Goal: Transaction & Acquisition: Purchase product/service

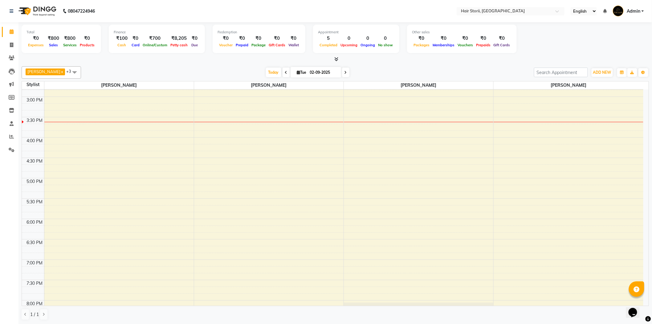
scroll to position [274, 0]
click at [112, 112] on div "8:00 AM 8:30 AM 9:00 AM 9:30 AM 10:00 AM 10:30 AM 11:00 AM 11:30 AM 12:00 PM 12…" at bounding box center [333, 141] width 622 height 651
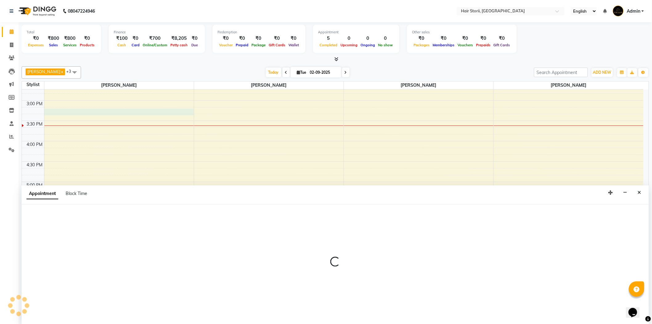
scroll to position [0, 0]
select select "59959"
select select "tentative"
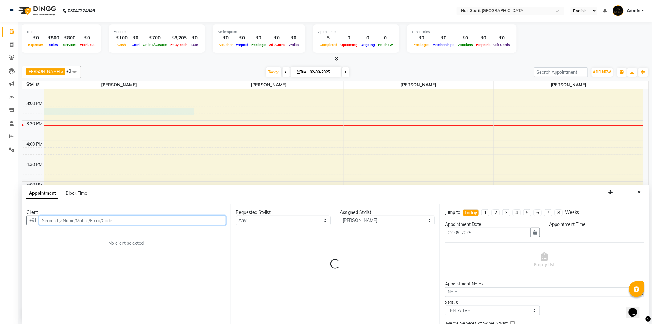
select select "915"
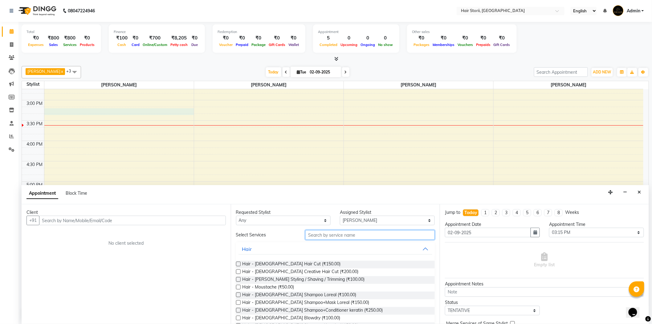
click at [320, 235] on input "text" at bounding box center [369, 235] width 129 height 10
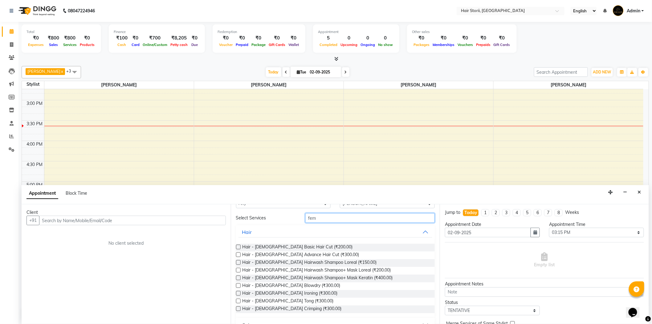
scroll to position [0, 0]
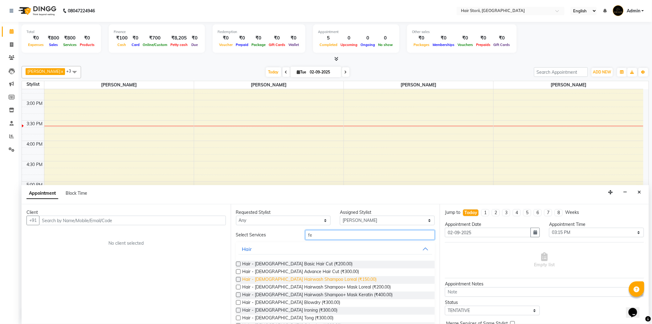
type input "f"
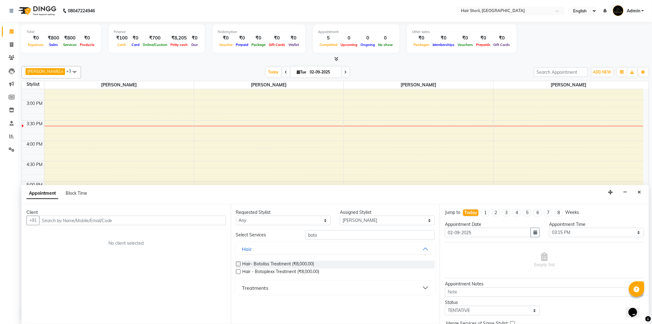
click at [425, 286] on button "Treatments" at bounding box center [336, 287] width 194 height 11
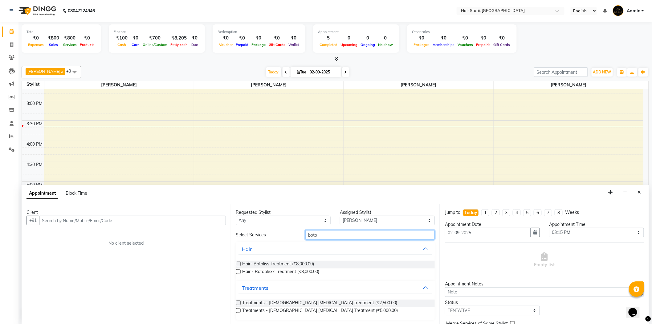
click at [334, 231] on input "boto" at bounding box center [369, 235] width 129 height 10
type input "b"
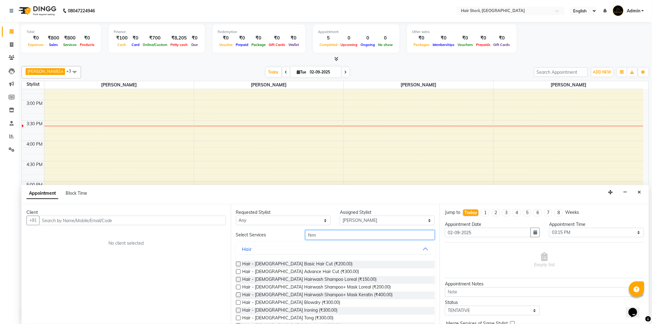
type input "fem"
click at [237, 287] on label at bounding box center [238, 286] width 5 height 5
click at [237, 287] on input "checkbox" at bounding box center [238, 287] width 4 height 4
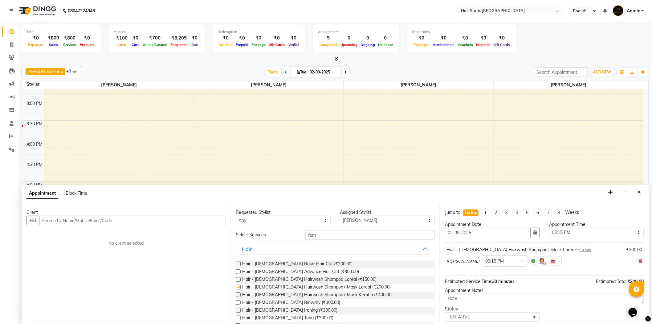
checkbox input "false"
click at [334, 233] on input "fem" at bounding box center [369, 235] width 129 height 10
type input "f"
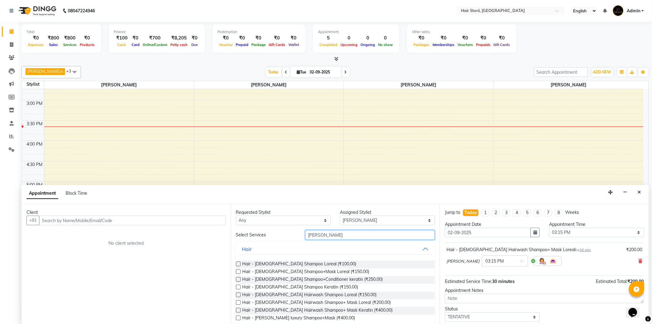
type input "[PERSON_NAME]"
click at [238, 302] on label at bounding box center [238, 302] width 5 height 5
click at [238, 302] on input "checkbox" at bounding box center [238, 303] width 4 height 4
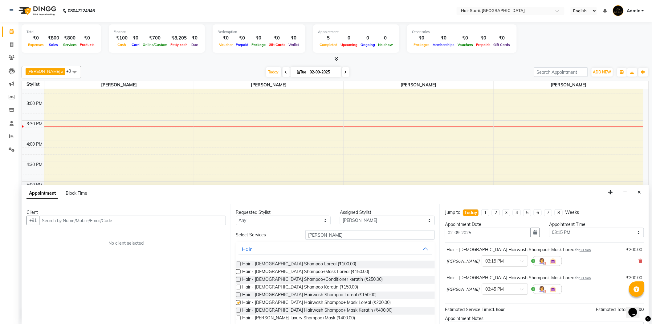
checkbox input "false"
click at [639, 260] on icon at bounding box center [641, 261] width 4 height 4
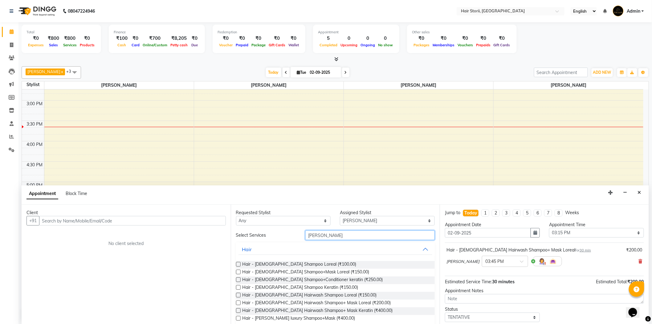
click at [338, 235] on input "[PERSON_NAME]" at bounding box center [369, 235] width 129 height 10
type input "s"
drag, startPoint x: 0, startPoint y: 149, endPoint x: 0, endPoint y: 56, distance: 93.4
click at [327, 237] on input "text" at bounding box center [369, 235] width 129 height 10
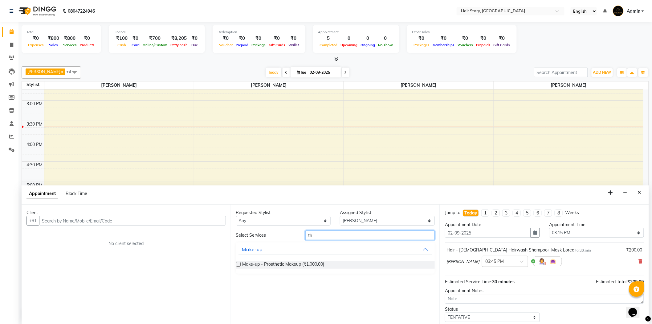
type input "t"
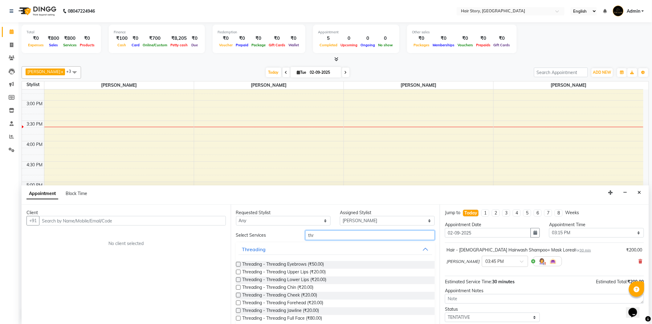
type input "thr"
click at [239, 264] on label at bounding box center [238, 264] width 5 height 5
click at [239, 264] on input "checkbox" at bounding box center [238, 265] width 4 height 4
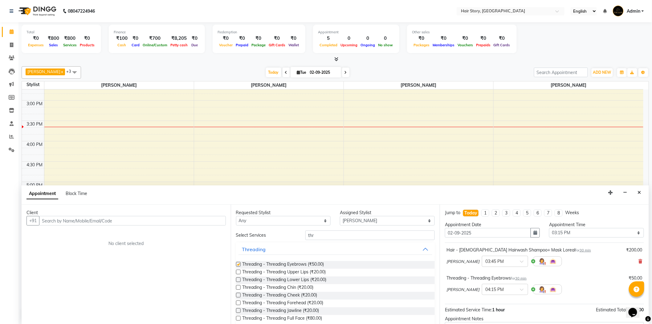
checkbox input "false"
click at [238, 272] on label at bounding box center [238, 271] width 5 height 5
click at [238, 272] on input "checkbox" at bounding box center [238, 272] width 4 height 4
checkbox input "false"
click at [238, 303] on label at bounding box center [238, 302] width 5 height 5
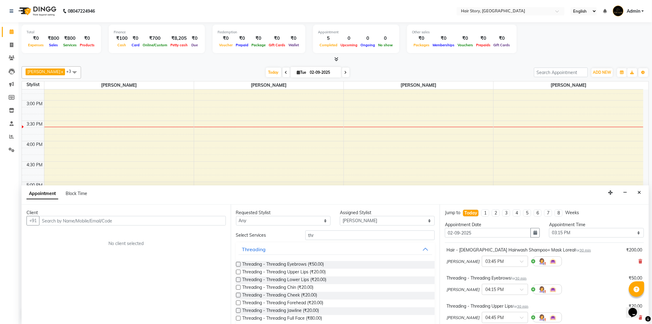
click at [238, 303] on input "checkbox" at bounding box center [238, 303] width 4 height 4
checkbox input "false"
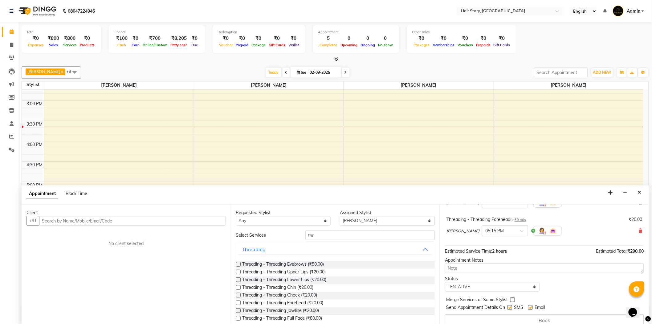
scroll to position [121, 0]
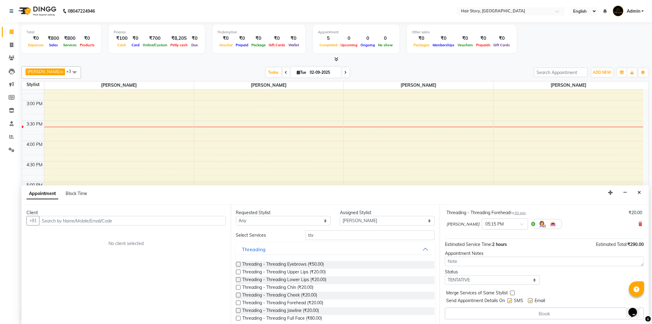
click at [531, 301] on label at bounding box center [530, 300] width 5 height 5
click at [531, 301] on input "checkbox" at bounding box center [530, 301] width 4 height 4
checkbox input "false"
click at [511, 301] on label at bounding box center [510, 300] width 5 height 5
click at [511, 301] on input "checkbox" at bounding box center [510, 301] width 4 height 4
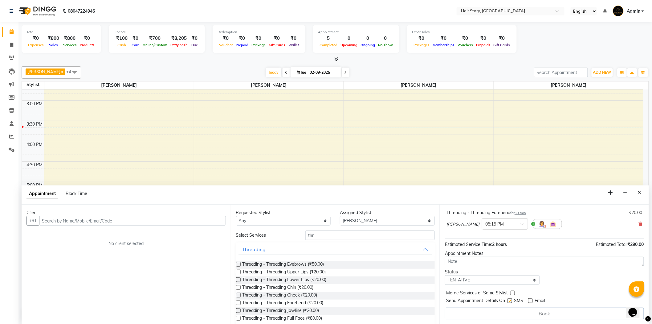
checkbox input "false"
click at [66, 220] on input "text" at bounding box center [132, 221] width 187 height 10
click at [119, 223] on input "text" at bounding box center [132, 221] width 187 height 10
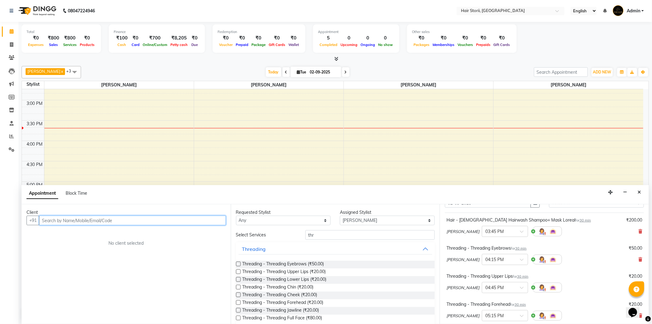
scroll to position [0, 0]
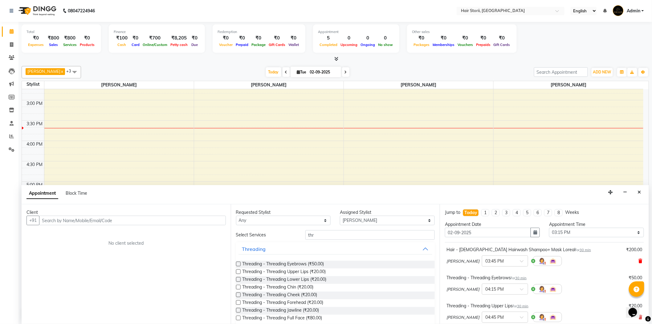
click at [639, 260] on icon at bounding box center [641, 261] width 4 height 4
click at [364, 234] on input "thr" at bounding box center [369, 235] width 129 height 10
type input "t"
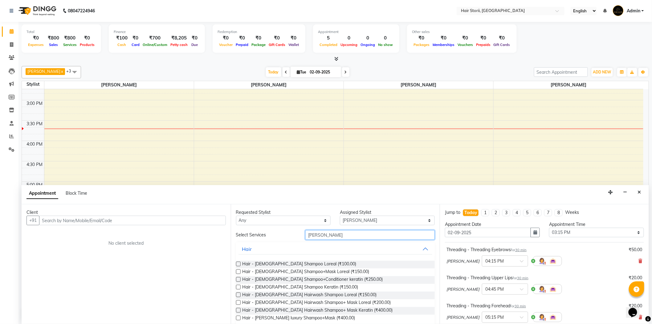
type input "[PERSON_NAME]"
click at [239, 309] on label at bounding box center [238, 310] width 5 height 5
click at [239, 309] on input "checkbox" at bounding box center [238, 311] width 4 height 4
checkbox input "false"
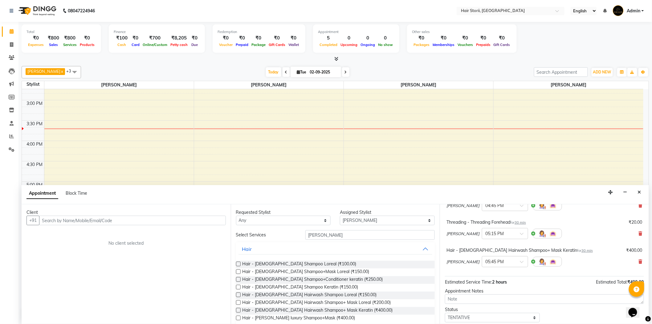
scroll to position [121, 0]
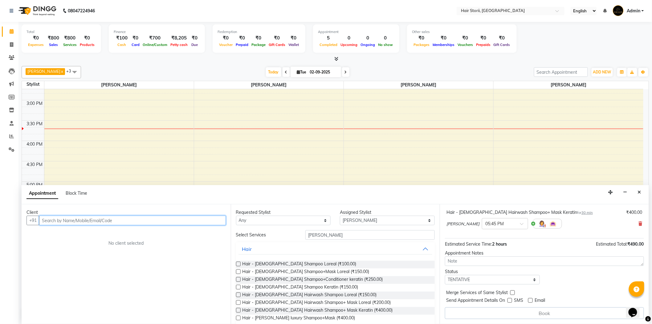
click at [121, 223] on input "text" at bounding box center [132, 220] width 187 height 10
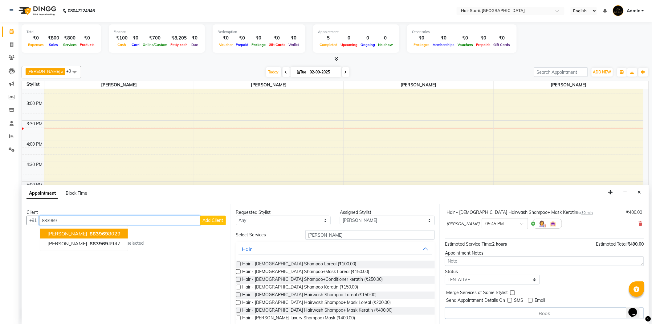
click at [115, 229] on button "[PERSON_NAME] 883969 8029" at bounding box center [84, 233] width 88 height 10
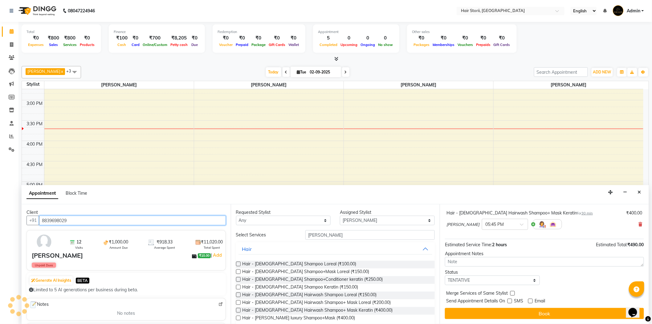
scroll to position [121, 0]
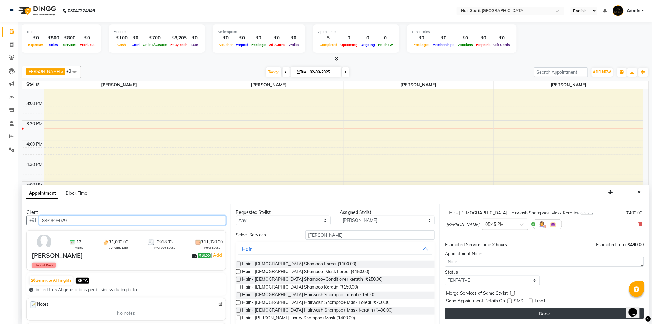
type input "8839698029"
click at [463, 315] on button "Book" at bounding box center [544, 313] width 199 height 11
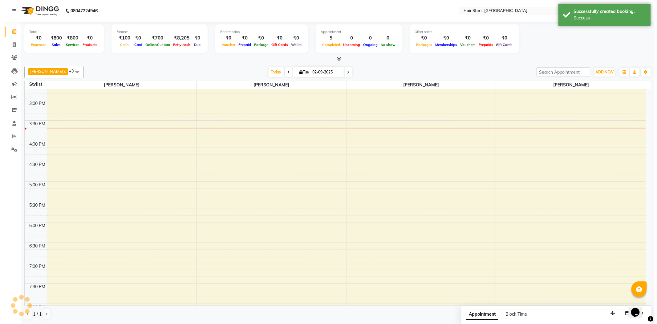
scroll to position [0, 0]
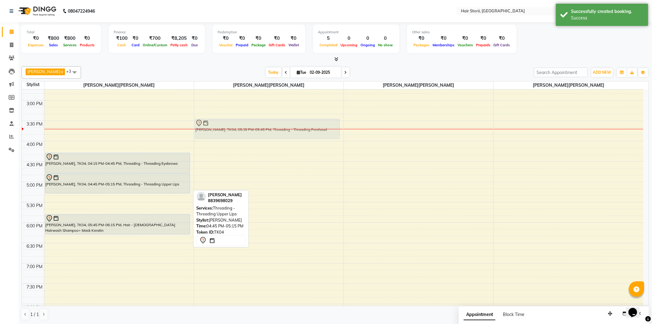
drag, startPoint x: 158, startPoint y: 197, endPoint x: 279, endPoint y: 121, distance: 142.4
click at [279, 121] on tr "sharad, TK03, 12:00 PM-12:30 PM, Hair - [DEMOGRAPHIC_DATA] Shampoo Loreal [PERS…" at bounding box center [333, 141] width 622 height 651
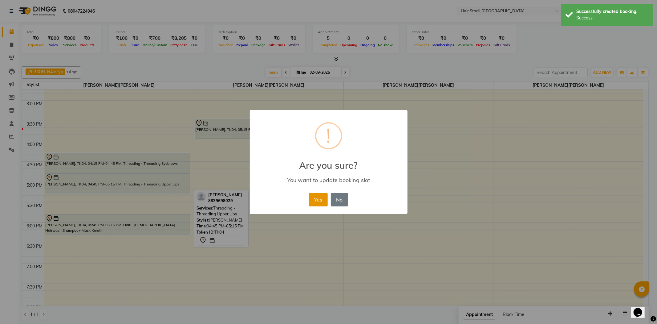
click at [318, 200] on button "Yes" at bounding box center [318, 200] width 19 height 14
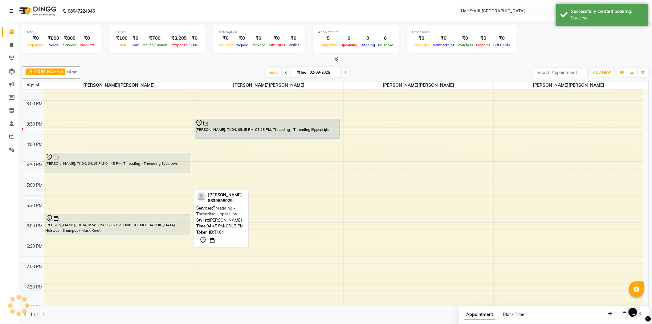
drag, startPoint x: 144, startPoint y: 186, endPoint x: 257, endPoint y: 134, distance: 124.3
click at [257, 134] on tr "sharad, TK03, 12:00 PM-12:30 PM, Hair - [DEMOGRAPHIC_DATA] Shampoo Loreal [PERS…" at bounding box center [333, 141] width 622 height 651
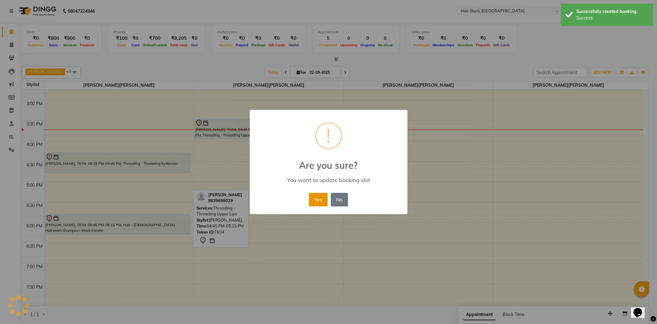
click at [313, 201] on button "Yes" at bounding box center [318, 200] width 19 height 14
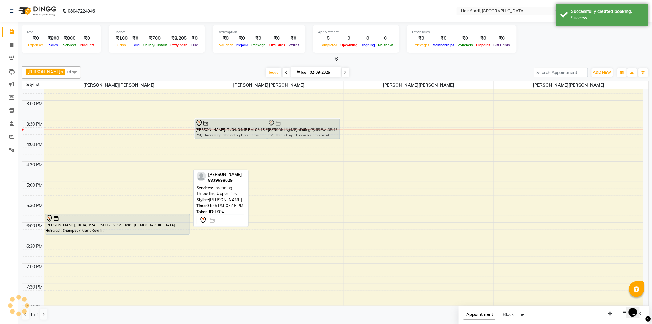
click at [278, 127] on tr "sharad, TK03, 12:00 PM-12:30 PM, Hair - [DEMOGRAPHIC_DATA] Shampoo Loreal [PERS…" at bounding box center [333, 141] width 622 height 651
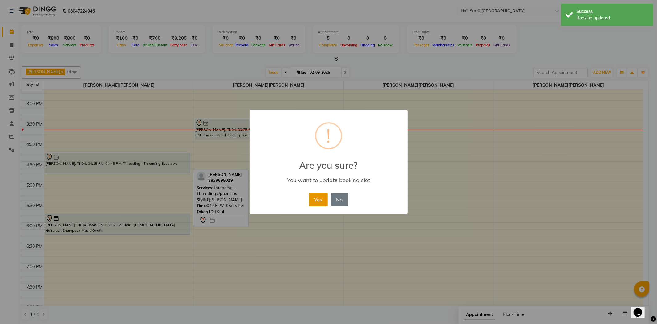
click at [322, 199] on font "Yes" at bounding box center [318, 199] width 8 height 6
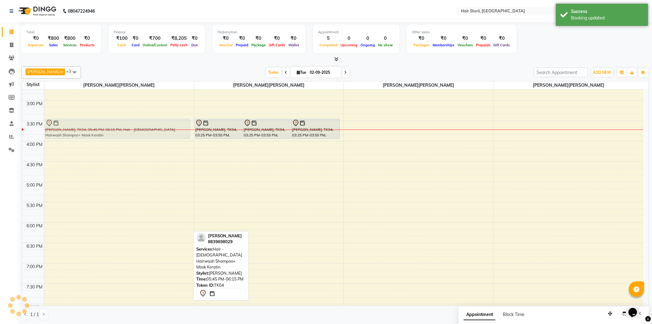
drag, startPoint x: 146, startPoint y: 223, endPoint x: 156, endPoint y: 124, distance: 99.1
click at [156, 124] on div "sharad, TK03, 12:00 PM-12:30 PM, Hair - [DEMOGRAPHIC_DATA] Shampoo Loreal [PERS…" at bounding box center [118, 141] width 149 height 651
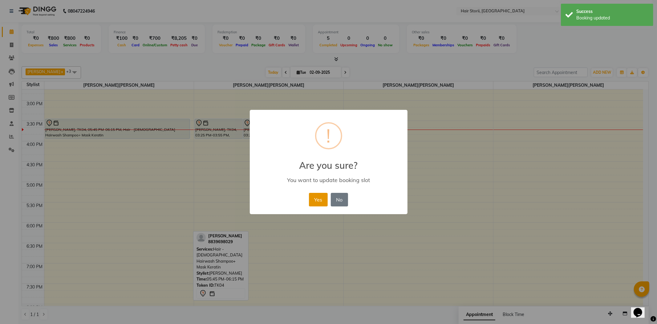
click at [318, 204] on button "Yes" at bounding box center [318, 200] width 19 height 14
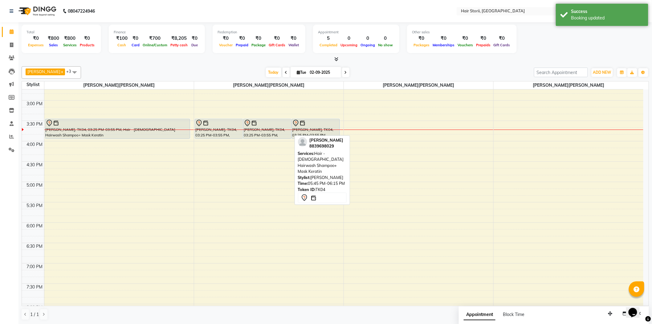
click at [267, 133] on div "[PERSON_NAME], TK04, 03:25 PM-03:55 PM, Threading - Threading Forehead" at bounding box center [268, 128] width 48 height 19
select select "7"
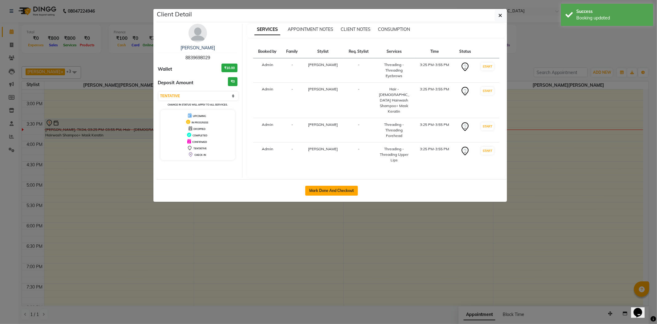
click at [344, 186] on button "Mark Done And Checkout" at bounding box center [331, 191] width 53 height 10
select select "service"
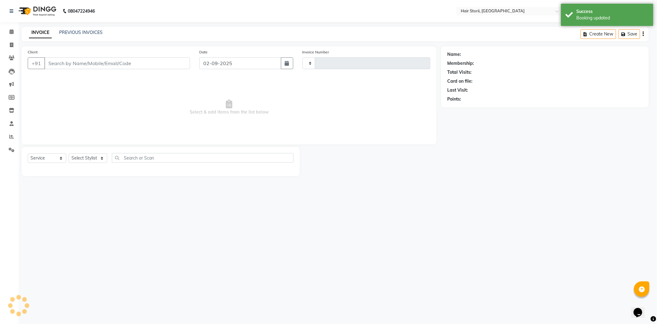
type input "1976"
select select "6638"
type input "8839698029"
select select "51423"
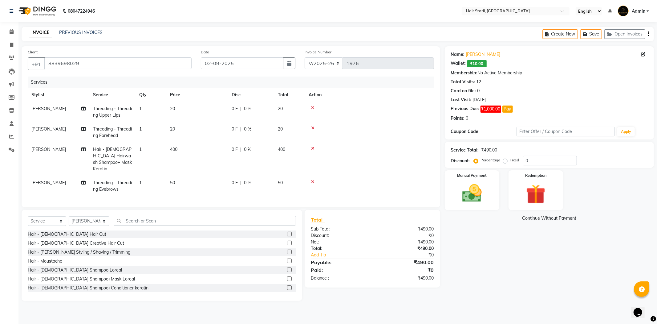
click at [174, 150] on span "400" at bounding box center [173, 149] width 7 height 6
select select "59959"
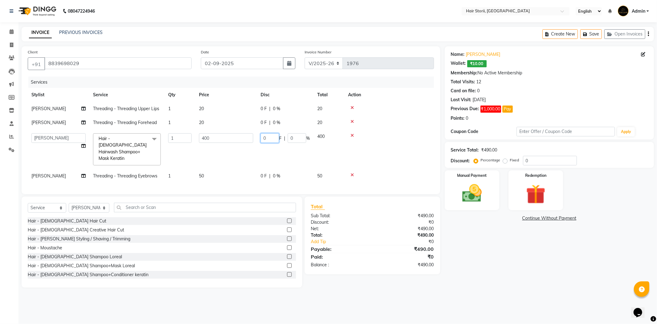
click at [274, 140] on input "0" at bounding box center [270, 138] width 18 height 10
type input "1"
type input "200"
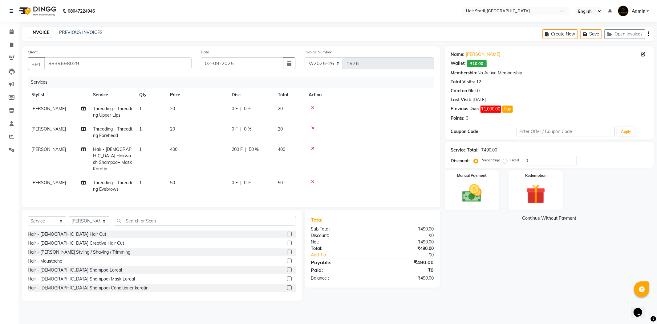
click at [383, 141] on tbody "[PERSON_NAME] Threading - Threading Upper Lips 1 20 0 F | 0 % 20 [PERSON_NAME] …" at bounding box center [231, 149] width 407 height 94
click at [347, 144] on td at bounding box center [369, 158] width 129 height 33
click at [254, 149] on span "50 %" at bounding box center [254, 149] width 10 height 6
select select "59959"
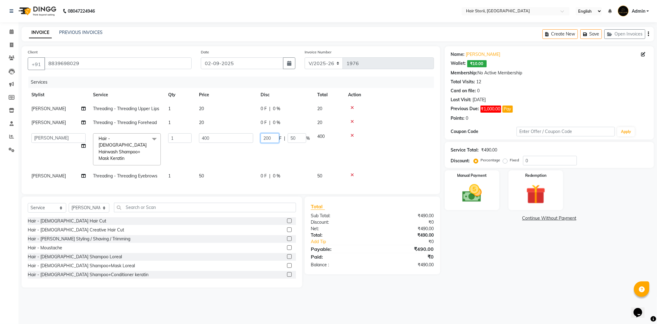
click at [274, 140] on input "200" at bounding box center [270, 138] width 18 height 10
type input "2"
type input "200"
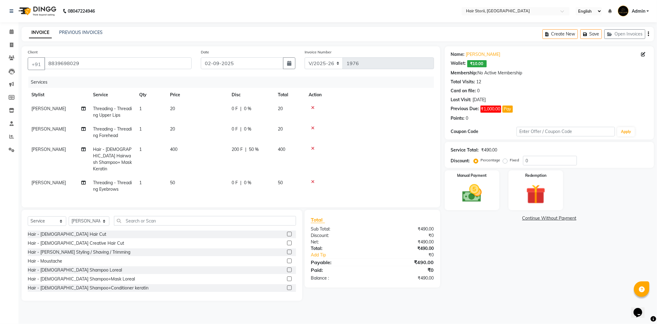
click at [399, 150] on td at bounding box center [369, 158] width 129 height 33
click at [236, 150] on font "200 F" at bounding box center [237, 149] width 11 height 6
select select "59959"
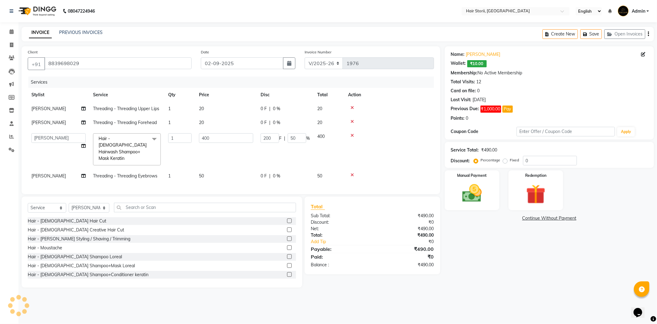
click at [388, 145] on td at bounding box center [390, 148] width 90 height 39
click at [380, 143] on td at bounding box center [390, 148] width 90 height 39
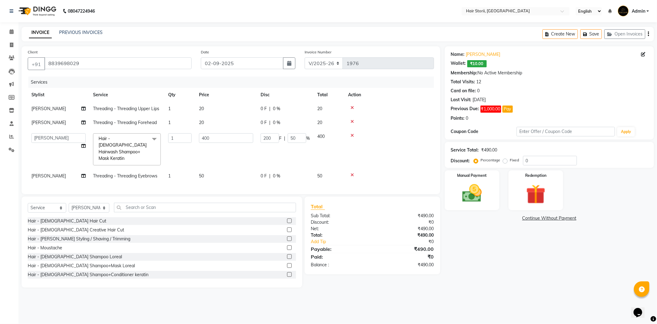
drag, startPoint x: 190, startPoint y: 88, endPoint x: 278, endPoint y: 144, distance: 104.1
drag, startPoint x: 278, startPoint y: 144, endPoint x: 346, endPoint y: 234, distance: 112.4
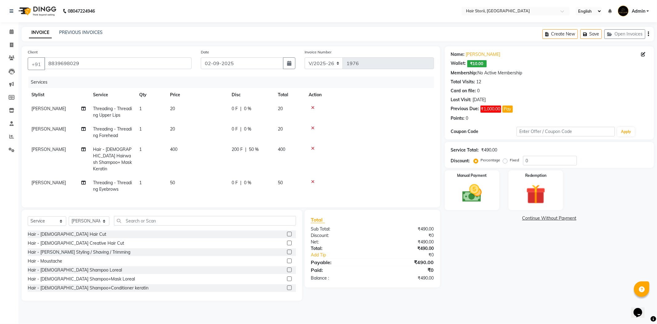
click at [398, 161] on td at bounding box center [369, 158] width 129 height 33
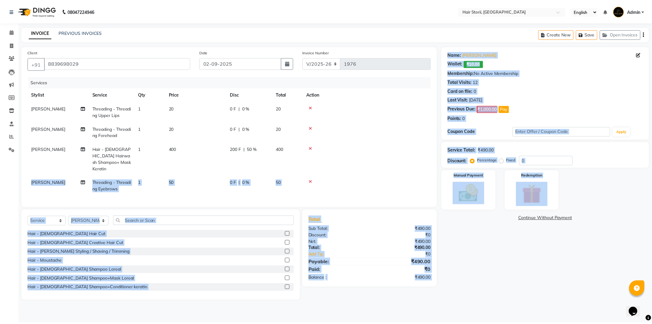
scroll to position [0, 4]
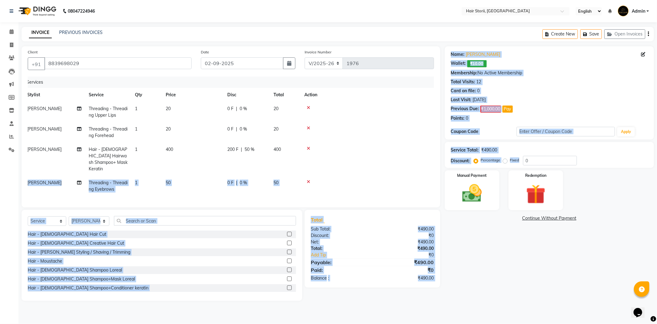
drag, startPoint x: 401, startPoint y: 159, endPoint x: 572, endPoint y: 145, distance: 171.7
click at [616, 161] on div "Client [PHONE_NUMBER] Date [DATE] Invoice Number V/2025 V/[PHONE_NUMBER] Servic…" at bounding box center [338, 173] width 642 height 254
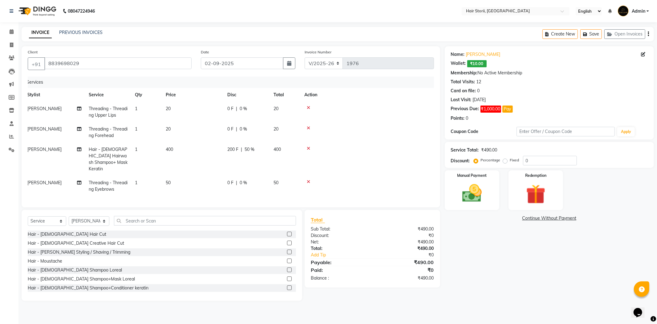
drag, startPoint x: 406, startPoint y: 123, endPoint x: 409, endPoint y: 123, distance: 3.1
click at [408, 123] on td at bounding box center [365, 132] width 129 height 20
click at [554, 129] on input "text" at bounding box center [566, 132] width 99 height 10
click at [420, 136] on td at bounding box center [365, 132] width 129 height 20
drag, startPoint x: 488, startPoint y: 5, endPoint x: 384, endPoint y: 121, distance: 155.6
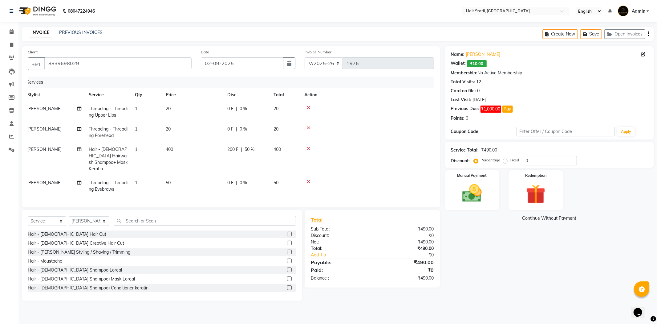
click at [384, 121] on td at bounding box center [365, 112] width 129 height 20
drag, startPoint x: 10, startPoint y: 31, endPoint x: 386, endPoint y: 51, distance: 376.3
click at [10, 31] on icon at bounding box center [12, 31] width 4 height 5
click at [10, 32] on icon at bounding box center [12, 31] width 4 height 5
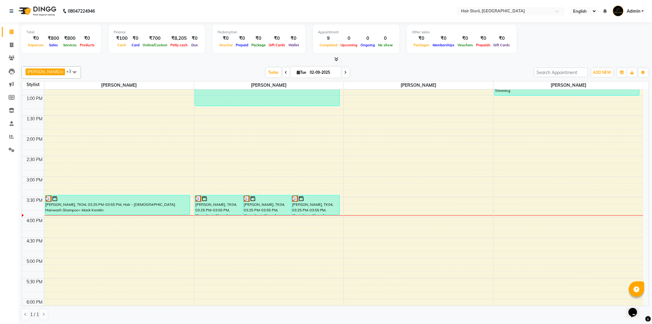
scroll to position [205, 0]
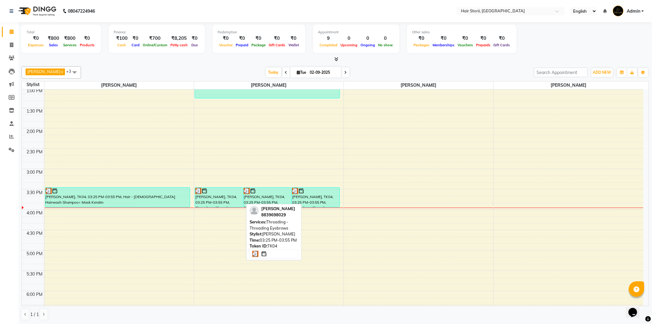
click at [219, 196] on font "[PERSON_NAME], TK04, 03:25 PM-03:55 PM, Threading - Threading Eyebrows" at bounding box center [216, 204] width 42 height 21
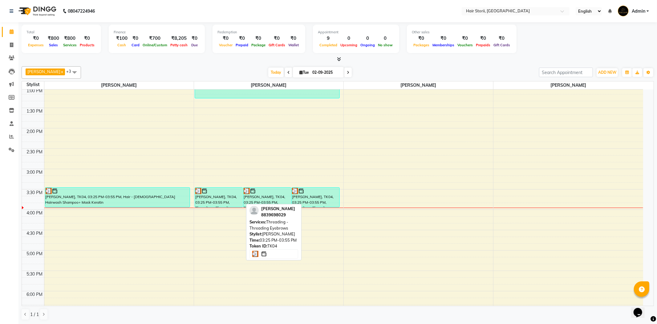
select select "3"
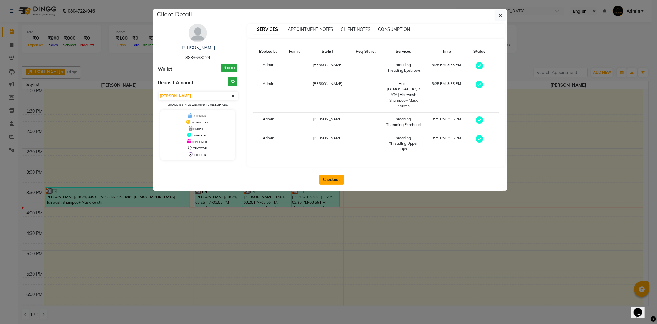
click at [332, 174] on button "Checkout" at bounding box center [332, 179] width 25 height 10
select select "service"
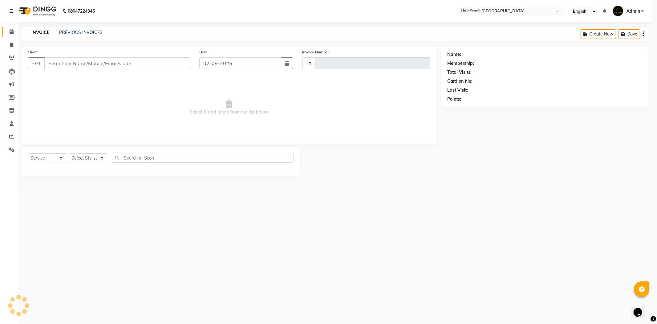
type input "1976"
select select "6638"
type input "8839698029"
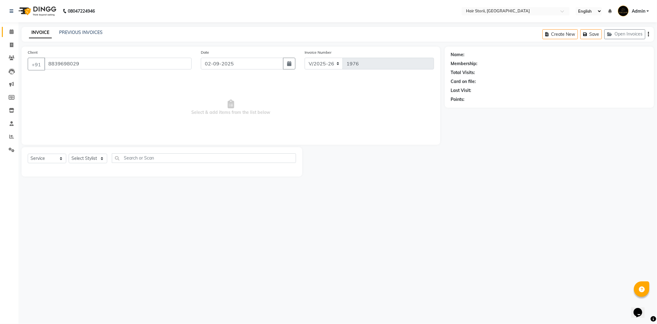
select select "51423"
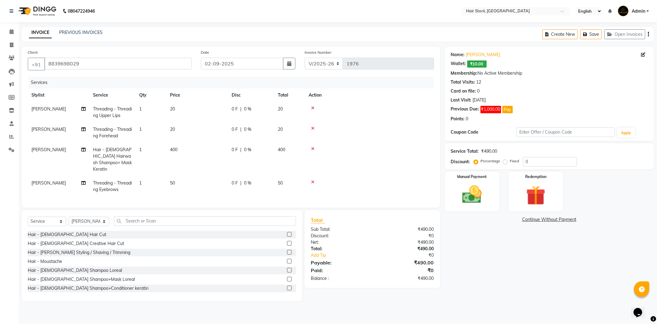
click at [234, 150] on font "0 F" at bounding box center [235, 150] width 6 height 6
select select "59959"
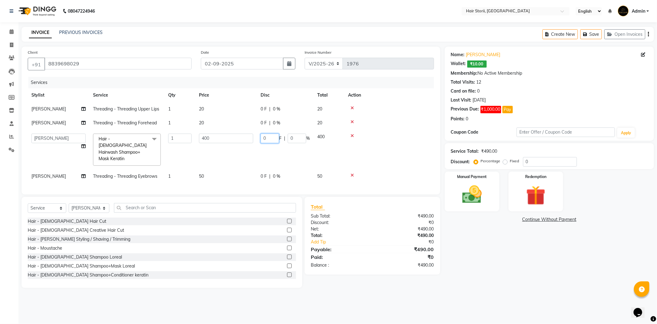
click at [268, 141] on input "0" at bounding box center [270, 138] width 18 height 10
type input "200"
click at [381, 149] on td at bounding box center [390, 149] width 90 height 39
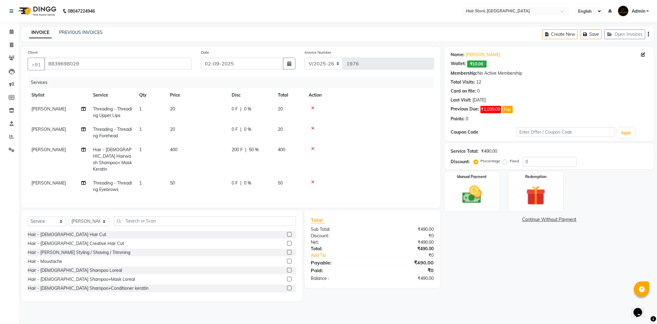
click at [238, 151] on font "200 F" at bounding box center [237, 150] width 11 height 6
select select "59959"
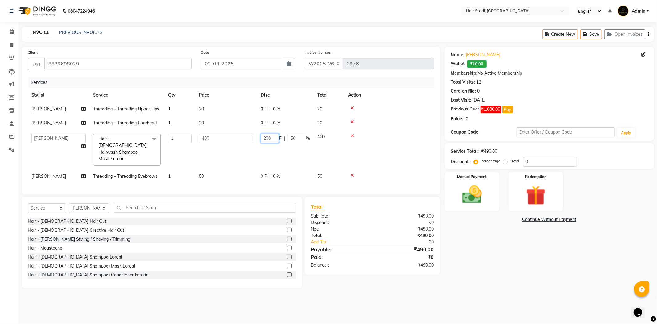
click at [275, 139] on input "200" at bounding box center [270, 138] width 18 height 10
type input "2"
type input "200"
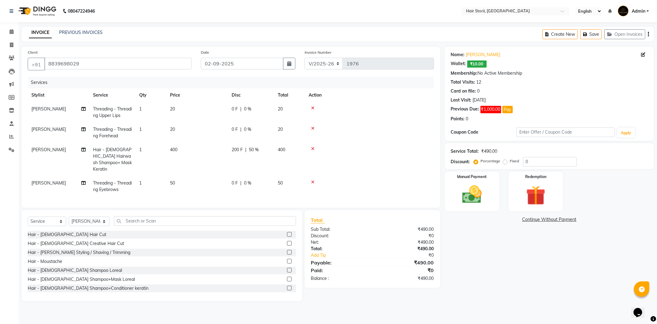
click at [411, 150] on td at bounding box center [369, 159] width 129 height 33
click at [244, 150] on div "200 F | 50 %" at bounding box center [251, 149] width 39 height 6
select select "59959"
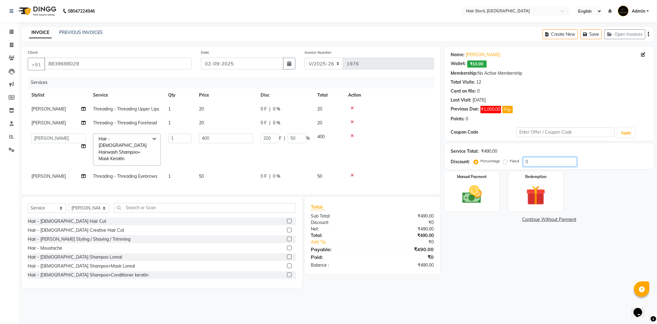
drag, startPoint x: 536, startPoint y: 162, endPoint x: 533, endPoint y: 163, distance: 3.2
click at [534, 163] on input "0" at bounding box center [550, 162] width 54 height 10
type input "0"
type input "2"
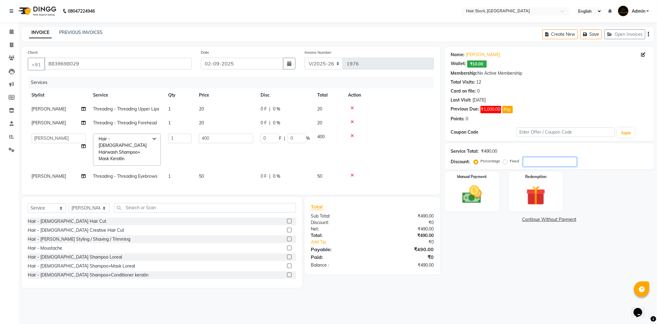
type input "8"
type input "2"
type input "20"
type input "80"
type input "20"
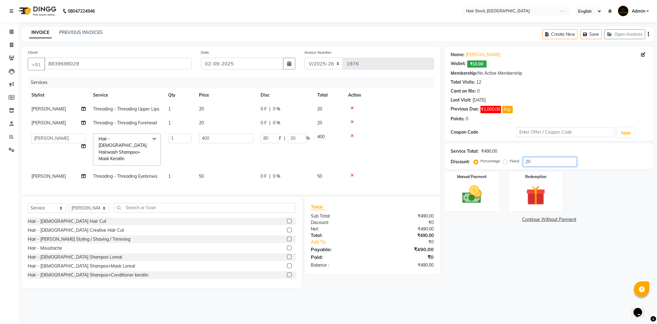
type input "100"
type input "400"
type input "100"
click at [387, 139] on td at bounding box center [390, 149] width 90 height 39
click at [548, 162] on input "100" at bounding box center [550, 162] width 54 height 10
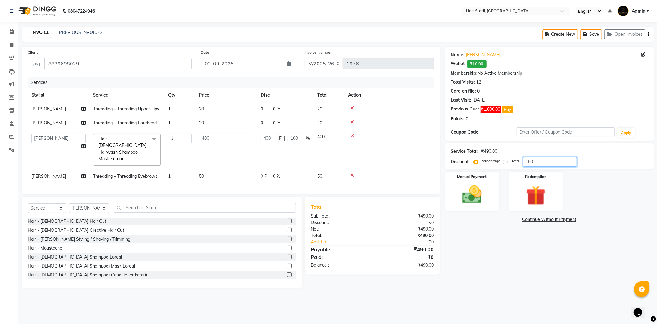
type input "10"
type input "40"
type input "10"
type input "1"
type input "4"
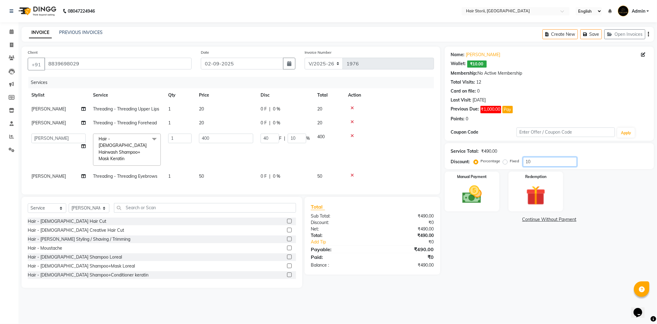
type input "1"
type input "0"
type input "2"
type input "8"
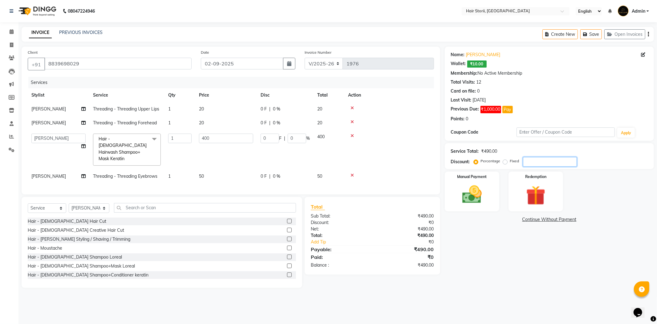
type input "2"
type input "20"
type input "80"
type input "20"
type input "100"
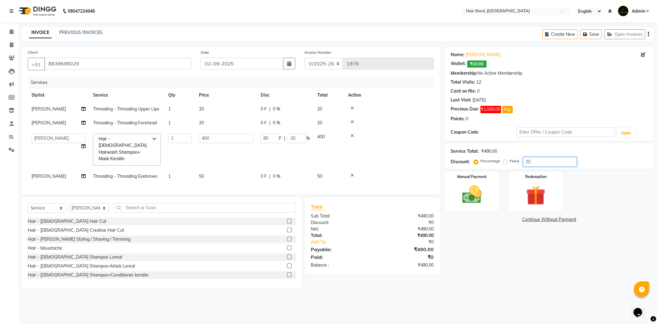
type input "400"
type input "100"
type input "10"
type input "40"
type input "10"
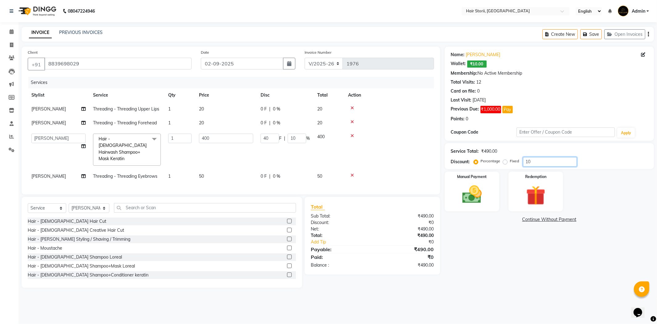
type input "1"
type input "4"
type input "1"
type input "0"
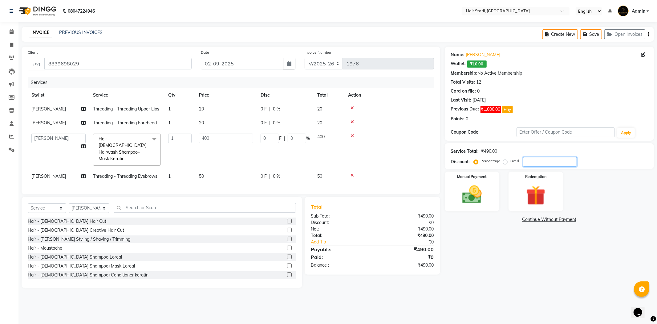
type input "2"
type input "8"
type input "2"
type input "20"
type input "80"
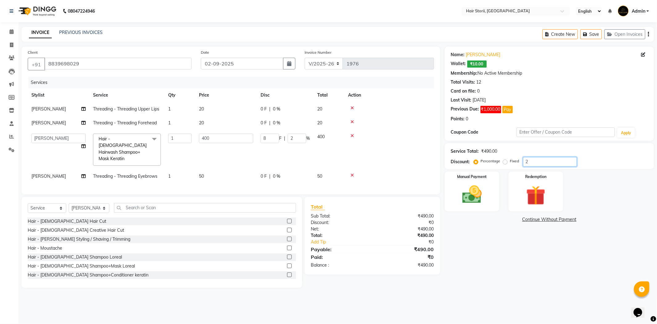
type input "20"
type input "100"
type input "400"
type input "100"
type input "10"
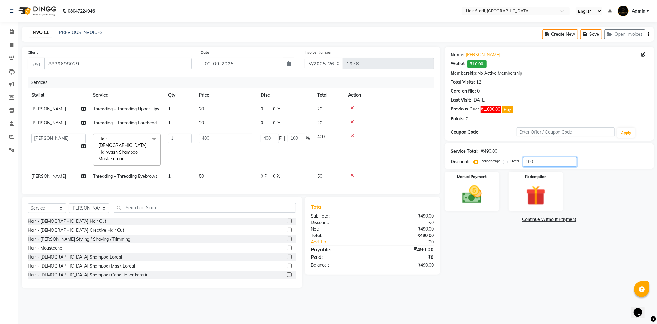
type input "40"
type input "10"
type input "1"
type input "4"
type input "1"
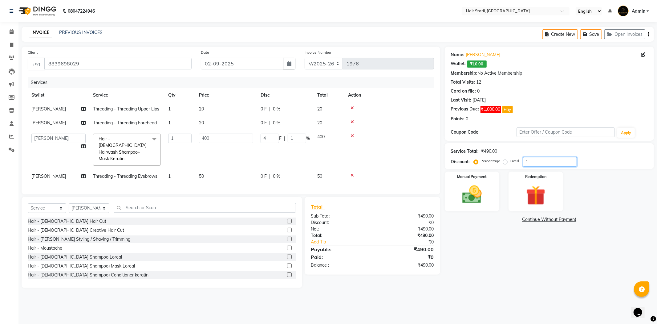
type input "0"
click at [510, 162] on label "Fixed" at bounding box center [514, 161] width 9 height 6
click at [505, 162] on input "Fixed" at bounding box center [507, 161] width 4 height 4
radio input "true"
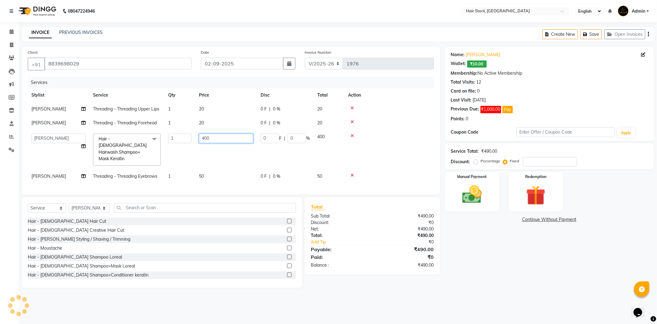
click at [236, 139] on input "400" at bounding box center [226, 138] width 54 height 10
type input "4"
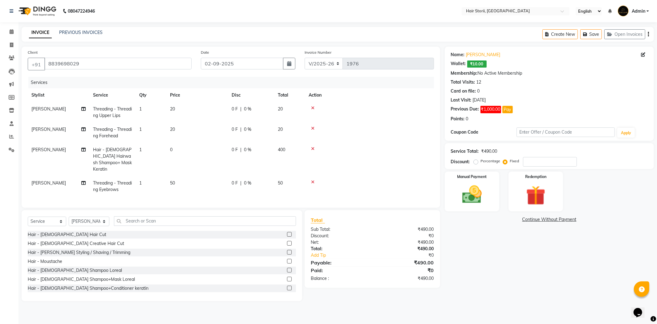
click at [398, 137] on tbody "[PERSON_NAME] Threading - Threading Upper Lips 1 20 0 F | 0 % 20 [PERSON_NAME] …" at bounding box center [231, 149] width 407 height 94
click at [539, 164] on input "number" at bounding box center [550, 162] width 54 height 10
type input "200"
click at [402, 161] on td at bounding box center [369, 159] width 129 height 33
click at [404, 160] on td at bounding box center [369, 159] width 129 height 33
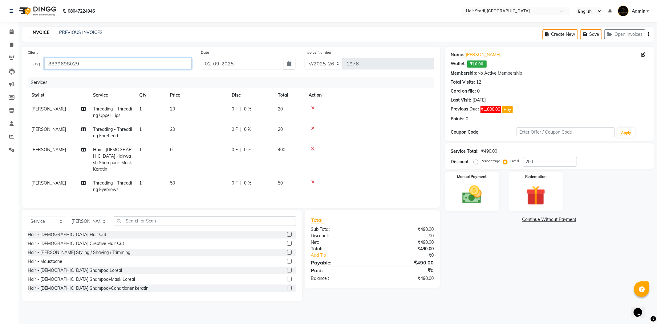
drag, startPoint x: 79, startPoint y: 63, endPoint x: 49, endPoint y: 67, distance: 29.5
click at [49, 67] on input "8839698029" at bounding box center [117, 64] width 147 height 12
click at [11, 33] on icon at bounding box center [12, 31] width 4 height 5
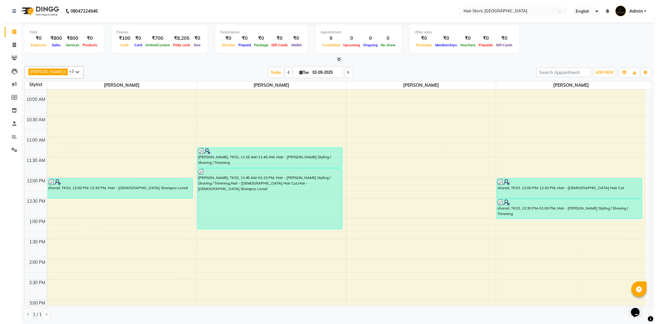
scroll to position [205, 0]
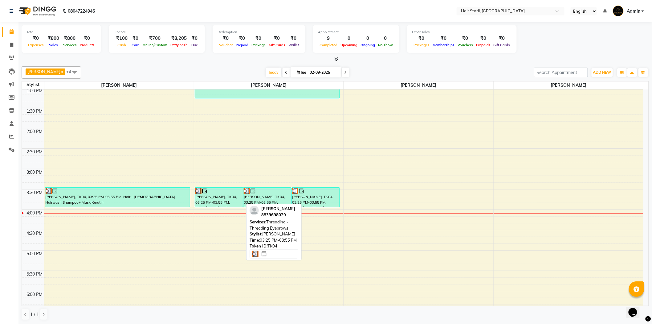
click at [199, 195] on font "[PERSON_NAME], TK04, 03:25 PM-03:55 PM, Threading - Threading Eyebrows" at bounding box center [216, 204] width 42 height 21
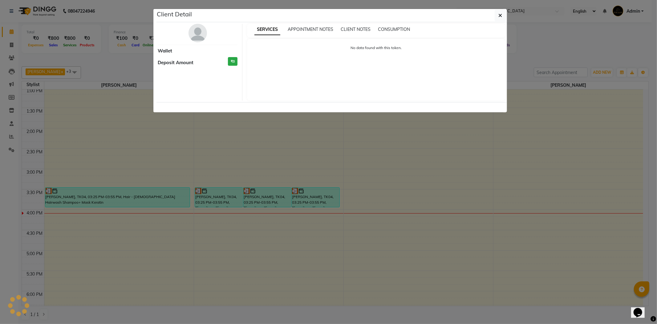
select select "3"
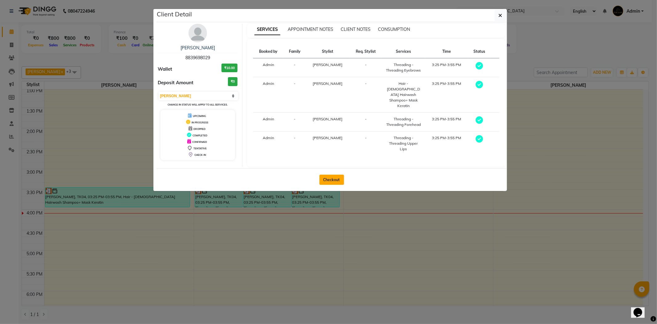
click at [324, 176] on button "Checkout" at bounding box center [332, 179] width 25 height 10
select select "service"
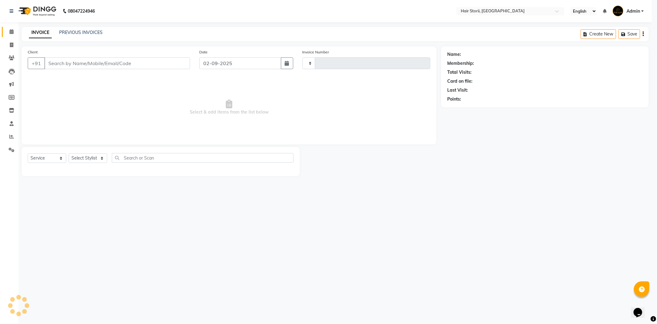
type input "1976"
select select "6638"
type input "8839698029"
select select "51423"
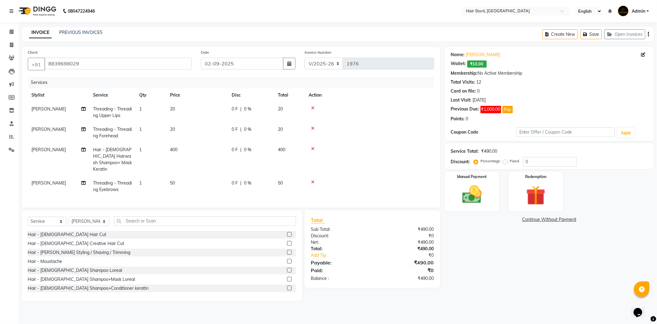
click at [247, 156] on td "0 F | 0 %" at bounding box center [251, 159] width 46 height 33
select select "59959"
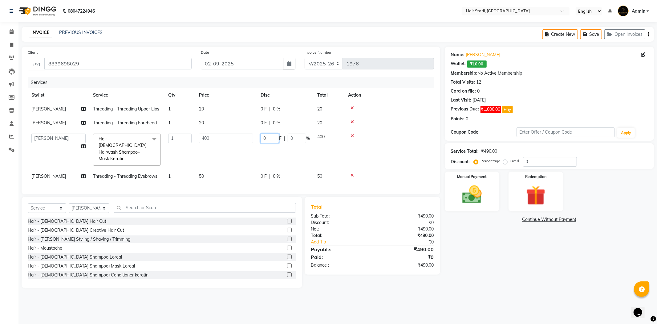
click at [275, 140] on input "0" at bounding box center [270, 138] width 18 height 10
type input "200"
click at [395, 136] on tbody "[PERSON_NAME] Threading - Threading Upper Lips 1 20 0 F | 0 % 20 [PERSON_NAME] …" at bounding box center [231, 142] width 407 height 81
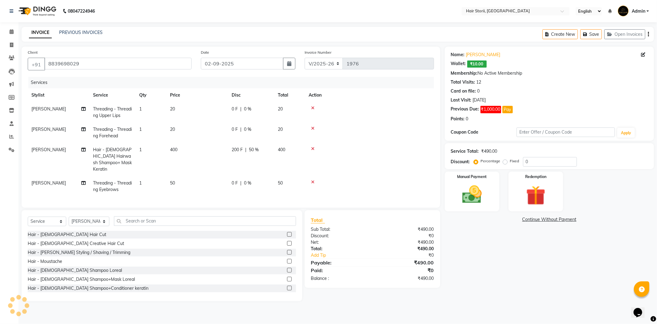
click at [281, 150] on font "400" at bounding box center [281, 150] width 7 height 6
select select "59959"
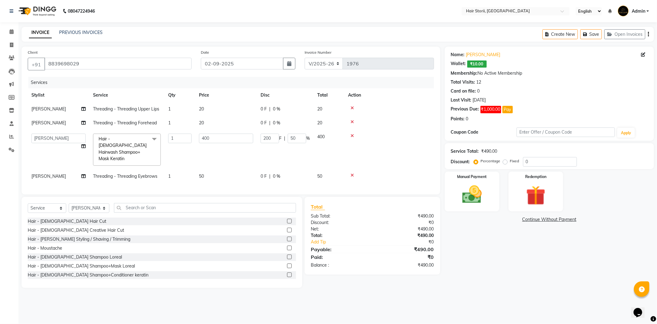
click at [321, 137] on font "400" at bounding box center [320, 137] width 7 height 6
click at [353, 136] on icon at bounding box center [352, 135] width 3 height 4
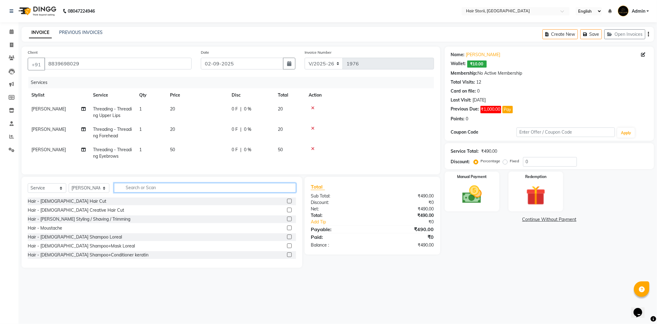
click at [137, 192] on input "text" at bounding box center [205, 188] width 182 height 10
type input "shampoo"
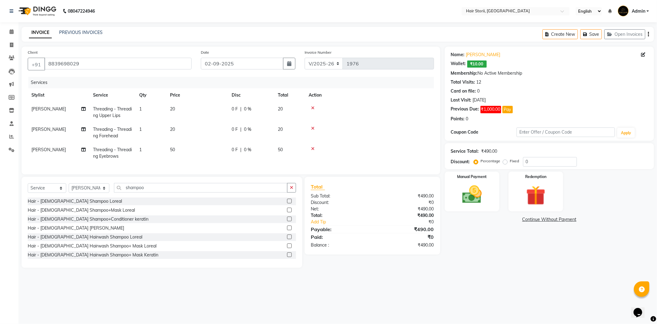
click at [287, 221] on label at bounding box center [289, 218] width 5 height 5
click at [287, 221] on input "checkbox" at bounding box center [289, 219] width 4 height 4
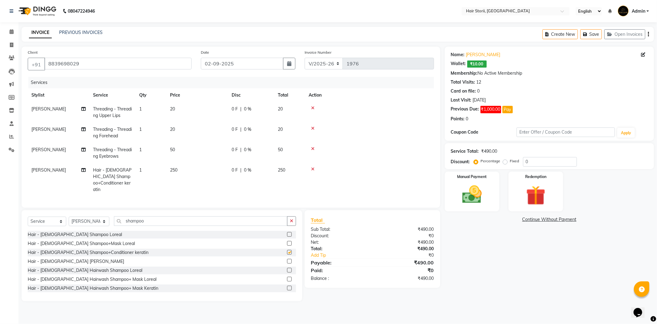
checkbox input "false"
click at [180, 172] on td "250" at bounding box center [197, 179] width 62 height 33
select select "51423"
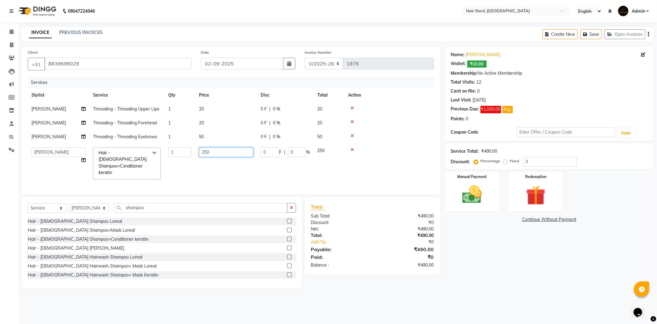
click at [245, 154] on input "250" at bounding box center [226, 152] width 54 height 10
type input "2"
type input "400"
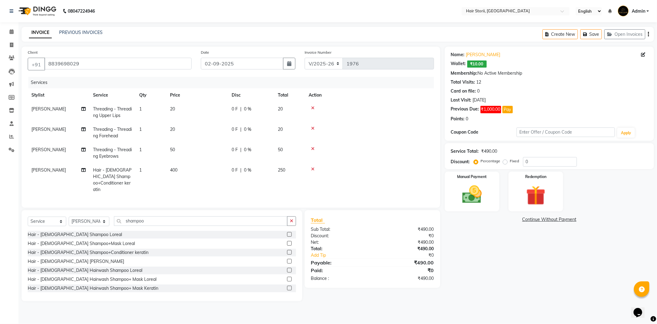
drag, startPoint x: 437, startPoint y: 148, endPoint x: 412, endPoint y: 149, distance: 25.3
click at [436, 149] on div "Client [PHONE_NUMBER] Date [DATE] Invoice Number V/2025 V/[PHONE_NUMBER] Servic…" at bounding box center [231, 127] width 419 height 161
click at [234, 177] on td "0 F | 0 %" at bounding box center [251, 179] width 46 height 33
select select "51423"
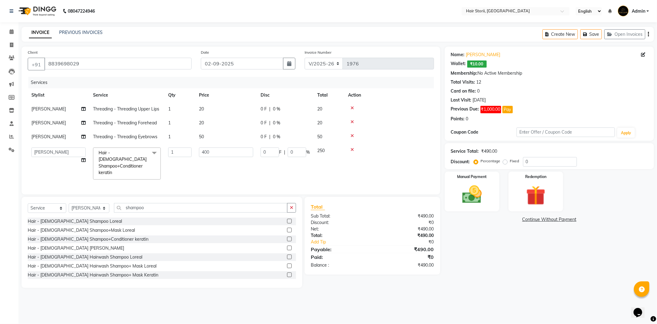
click at [377, 154] on td at bounding box center [390, 163] width 90 height 39
click at [378, 154] on td at bounding box center [390, 163] width 90 height 39
click at [399, 155] on td at bounding box center [390, 163] width 90 height 39
click at [267, 152] on input "0" at bounding box center [270, 152] width 18 height 10
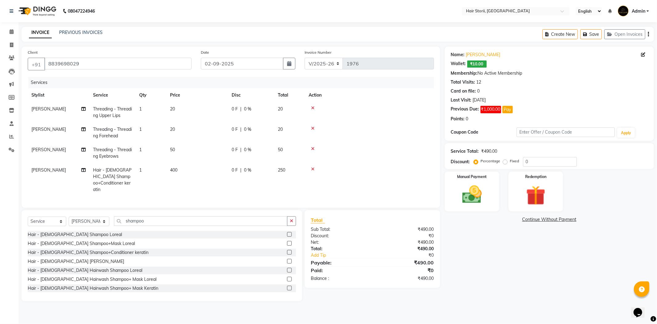
click at [313, 168] on icon at bounding box center [312, 169] width 3 height 4
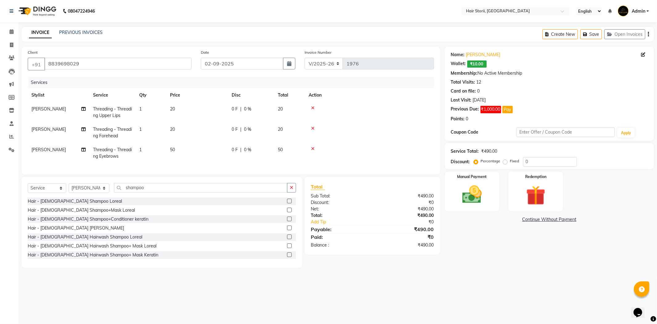
click at [179, 151] on td "50" at bounding box center [197, 153] width 62 height 20
select select "51423"
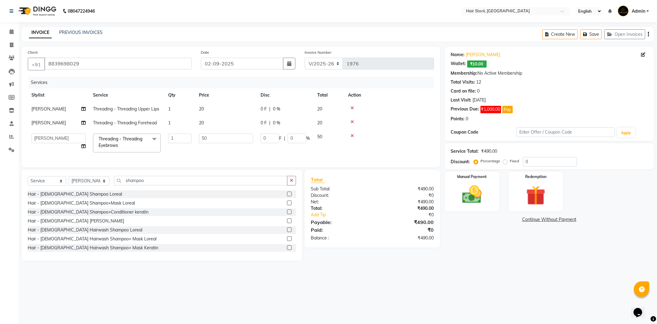
click at [287, 250] on label at bounding box center [289, 247] width 5 height 5
click at [287, 250] on input "checkbox" at bounding box center [289, 248] width 4 height 4
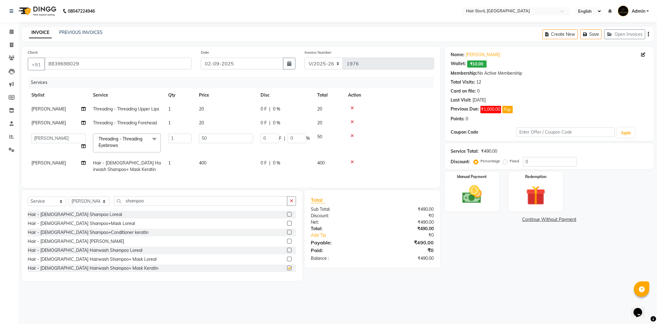
checkbox input "false"
click at [268, 170] on td "0 F | 0 %" at bounding box center [285, 166] width 57 height 20
select select "51423"
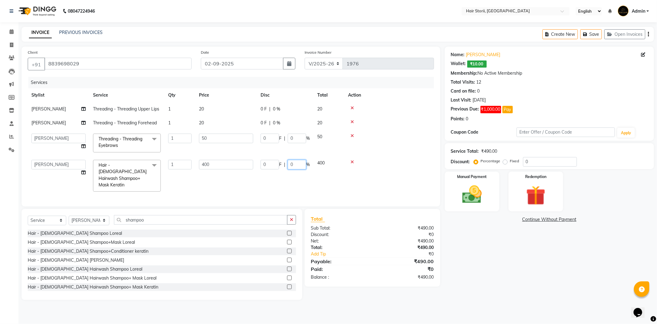
click at [298, 167] on input "0" at bounding box center [297, 165] width 18 height 10
type input "50"
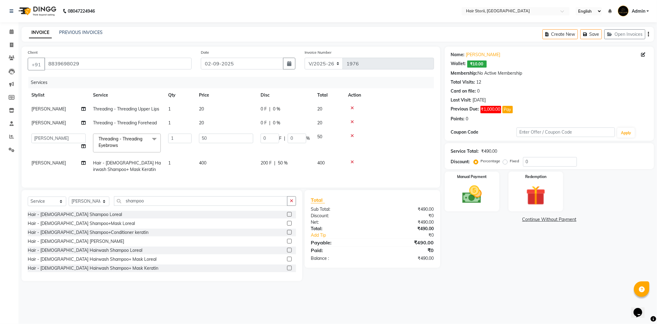
click at [380, 176] on td at bounding box center [390, 166] width 90 height 20
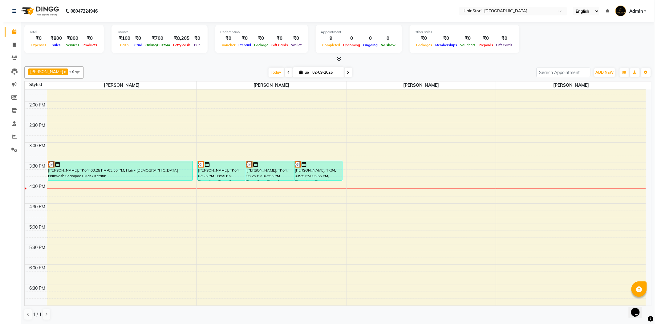
scroll to position [239, 0]
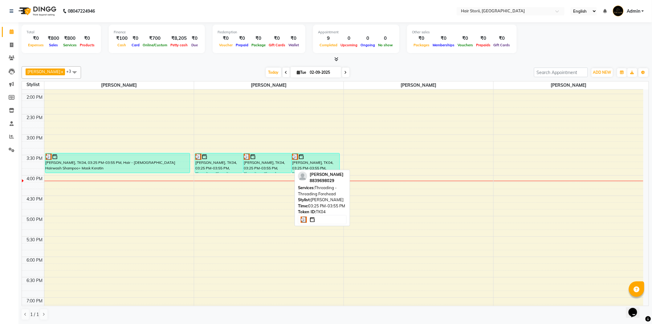
click at [269, 171] on div "[PERSON_NAME], TK04, 03:25 PM-03:55 PM, Threading - Threading Forehead" at bounding box center [268, 162] width 48 height 19
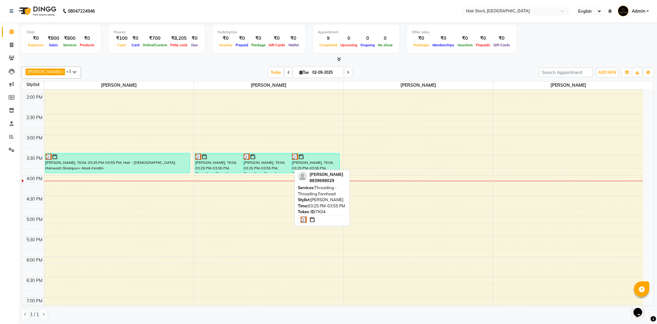
select select "3"
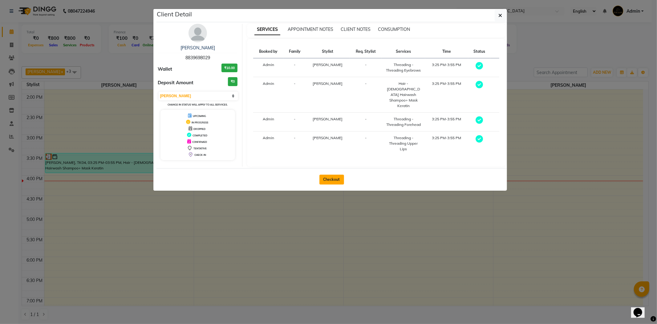
click at [339, 174] on button "Checkout" at bounding box center [332, 179] width 25 height 10
select select "service"
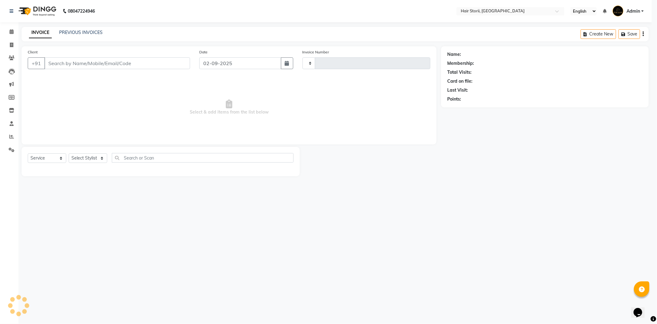
type input "1976"
select select "6638"
type input "8839698029"
select select "51423"
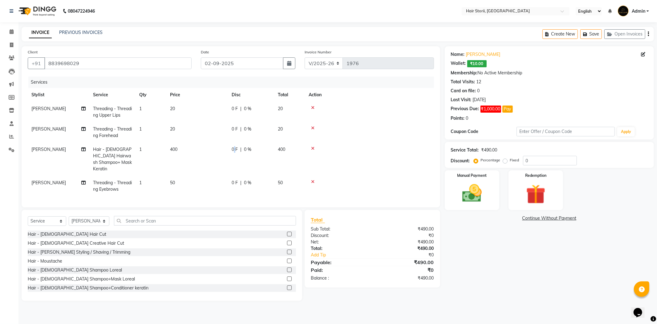
click at [235, 151] on span "0 F" at bounding box center [235, 149] width 6 height 6
select select "59959"
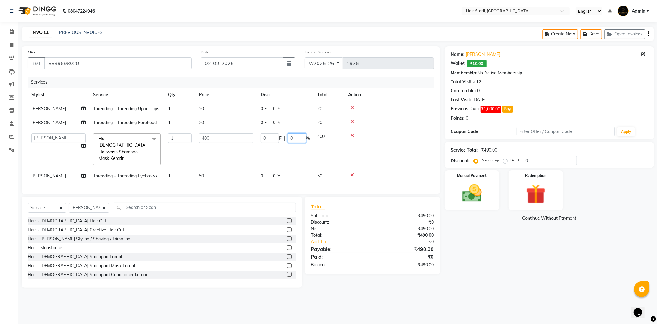
click at [297, 138] on input "0" at bounding box center [297, 138] width 18 height 10
type input "2"
type input "50"
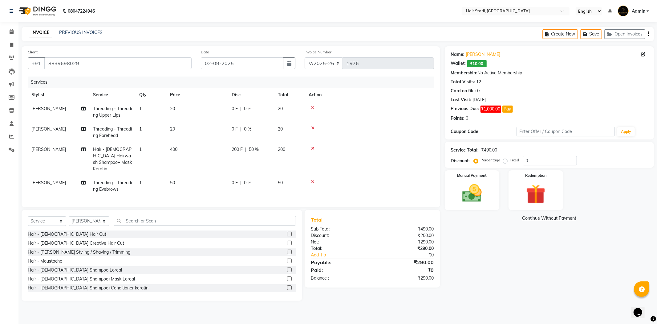
click at [396, 150] on td at bounding box center [369, 158] width 129 height 33
click at [469, 200] on img at bounding box center [472, 193] width 33 height 23
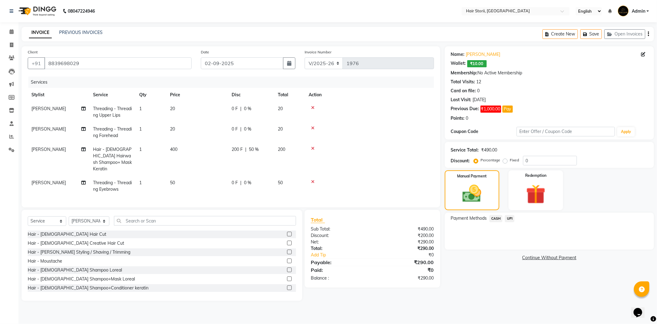
click at [510, 217] on span "UPI" at bounding box center [510, 218] width 10 height 7
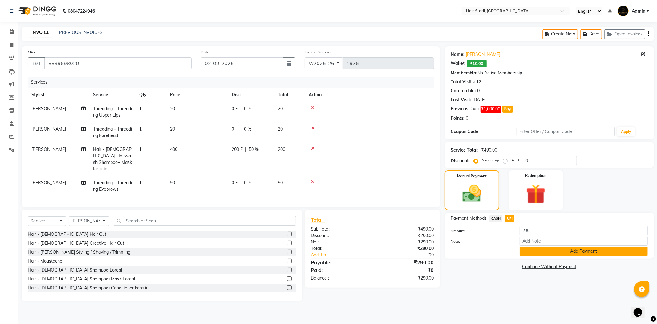
click at [540, 250] on button "Add Payment" at bounding box center [584, 251] width 128 height 10
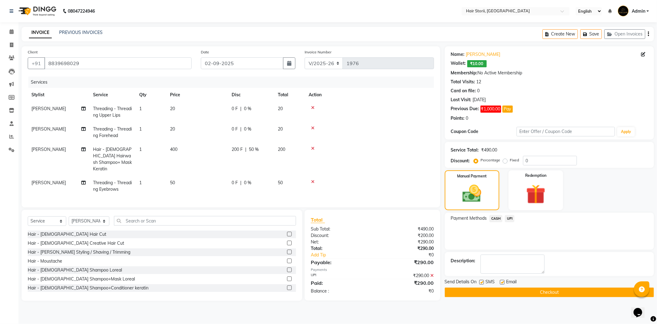
click at [501, 282] on label at bounding box center [502, 282] width 5 height 5
click at [501, 282] on input "checkbox" at bounding box center [502, 282] width 4 height 4
checkbox input "false"
click at [481, 282] on label at bounding box center [482, 282] width 5 height 5
click at [481, 282] on input "checkbox" at bounding box center [482, 282] width 4 height 4
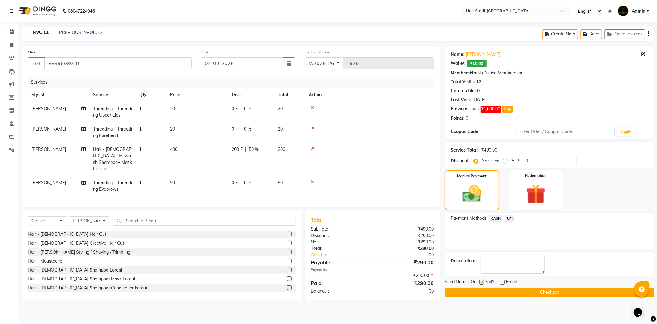
checkbox input "false"
click at [476, 291] on button "Checkout" at bounding box center [549, 292] width 209 height 10
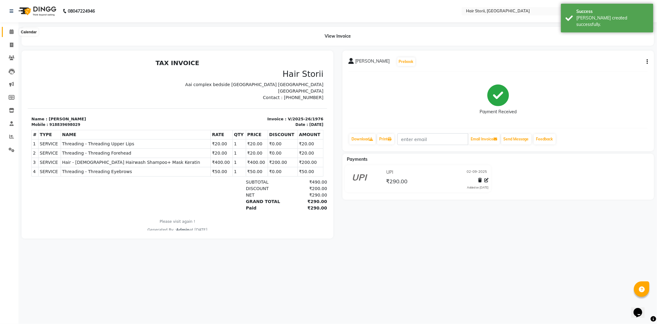
click at [10, 32] on icon at bounding box center [12, 31] width 4 height 5
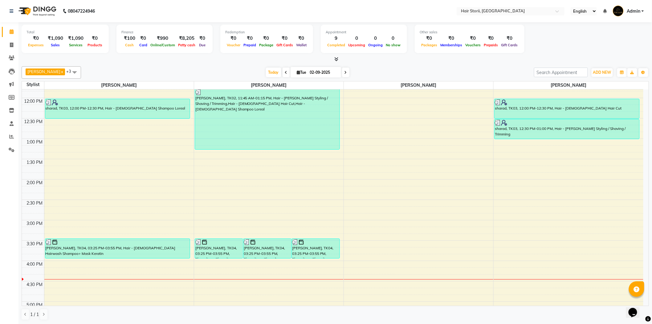
scroll to position [171, 0]
